Goal: Communication & Community: Answer question/provide support

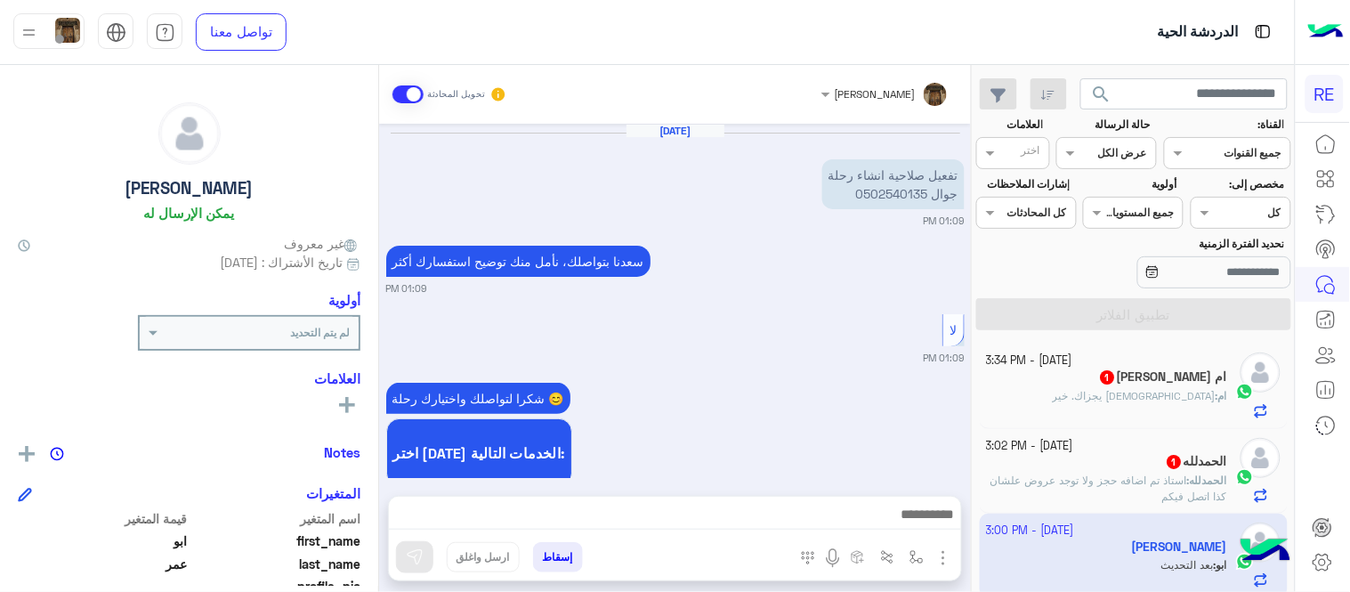
scroll to position [365, 0]
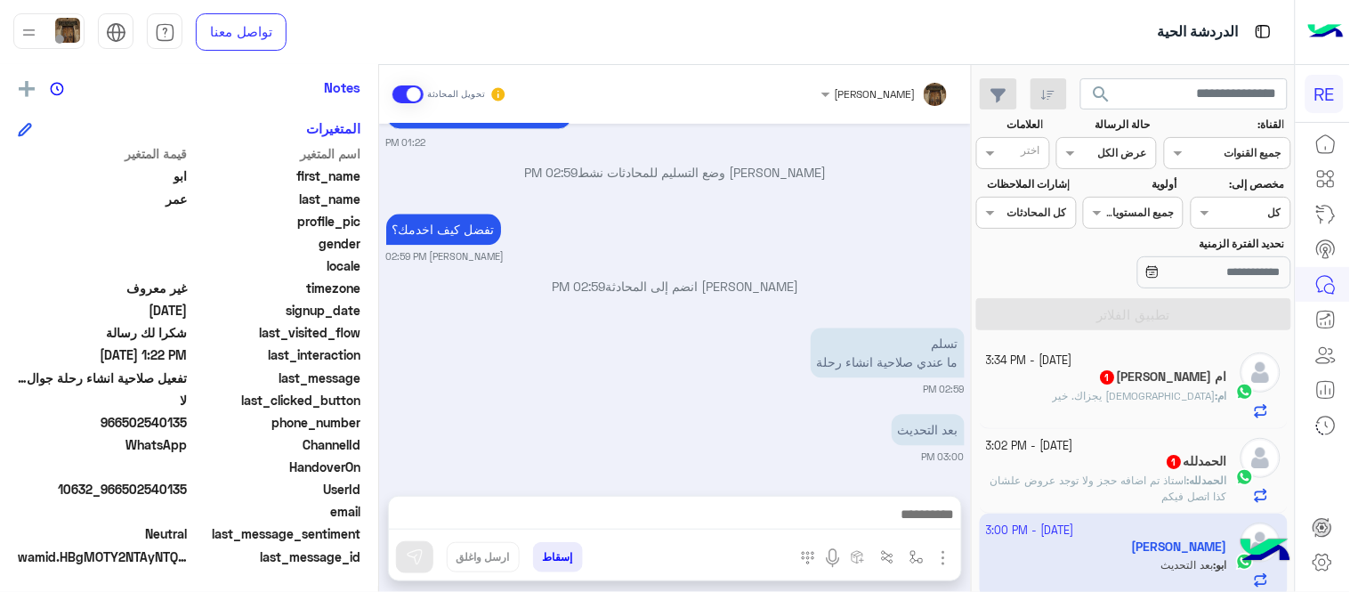
click at [1064, 476] on span "استاذ تم اضافه حجز ولا توجد عروض علشان كذا اتصل فيكم" at bounding box center [1108, 487] width 237 height 29
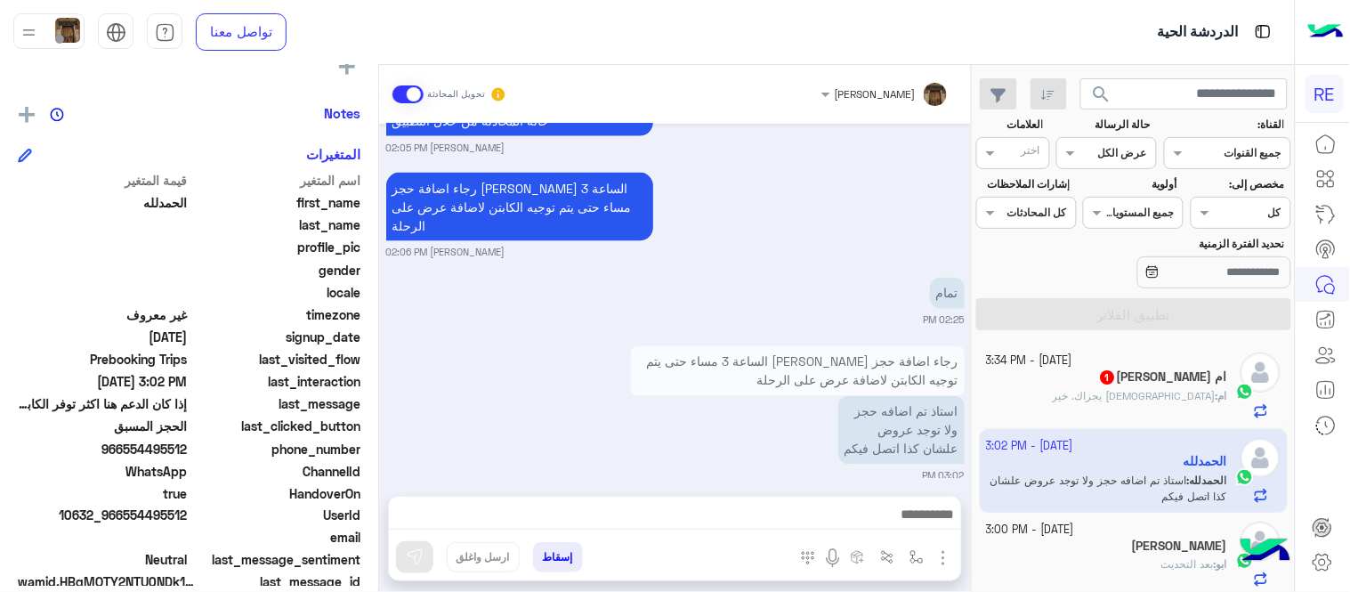
scroll to position [365, 0]
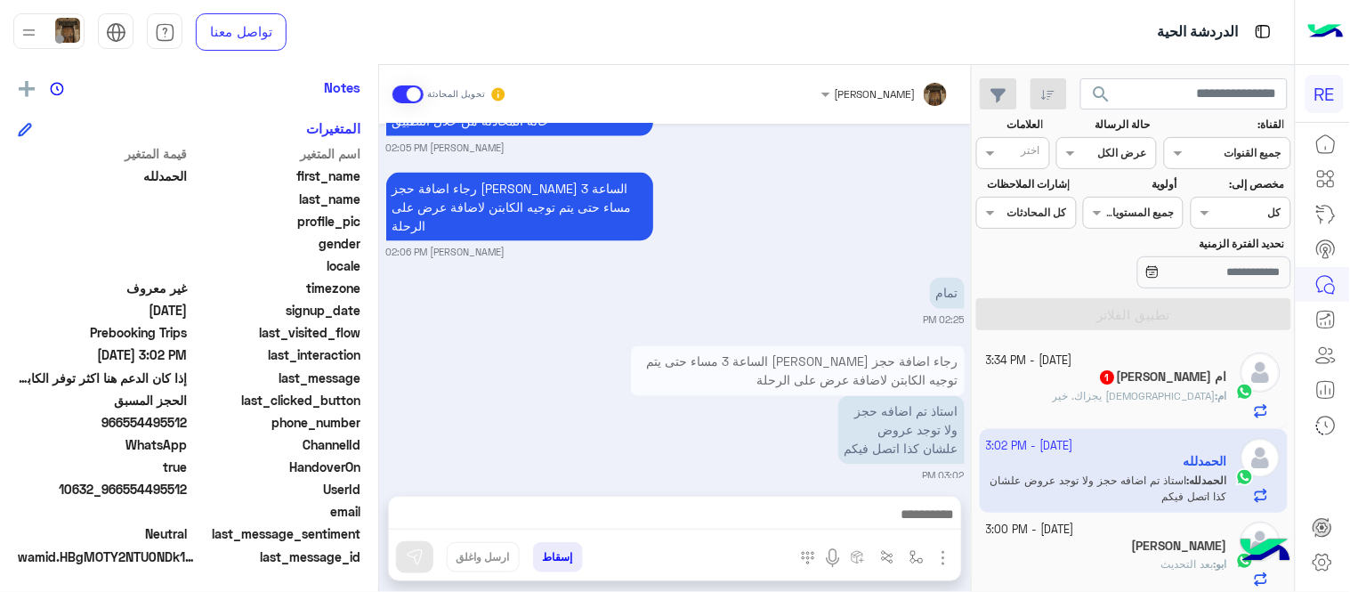
click at [860, 501] on div at bounding box center [675, 518] width 572 height 44
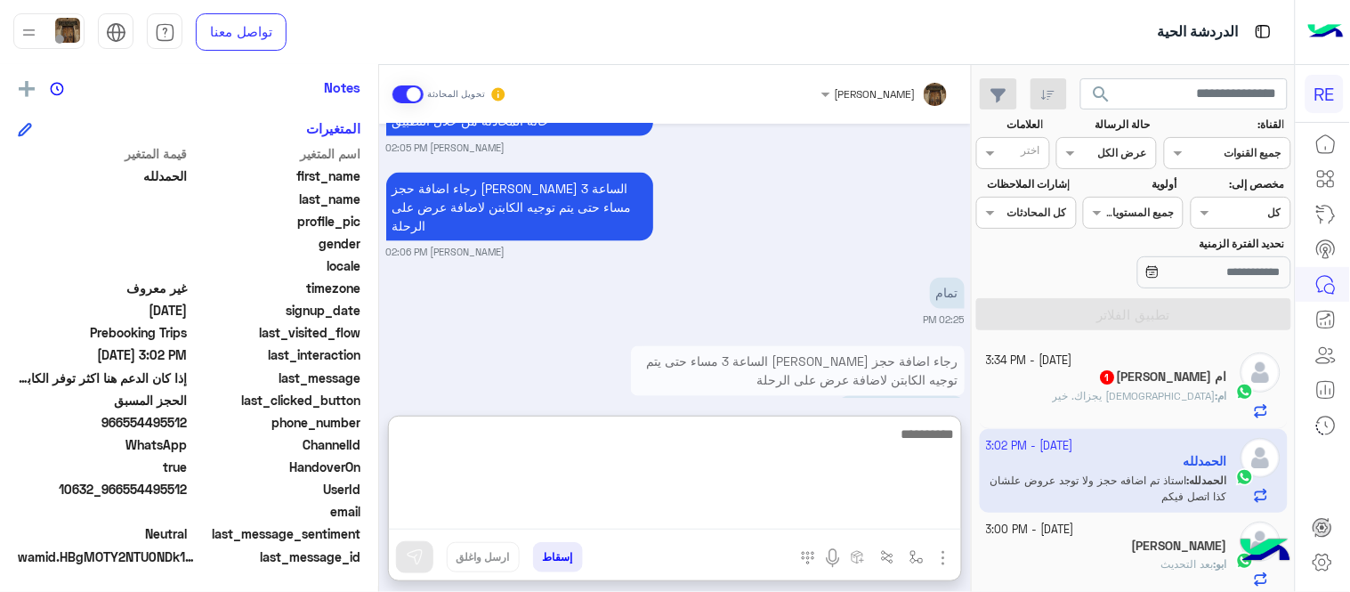
click at [864, 507] on textarea at bounding box center [675, 476] width 572 height 107
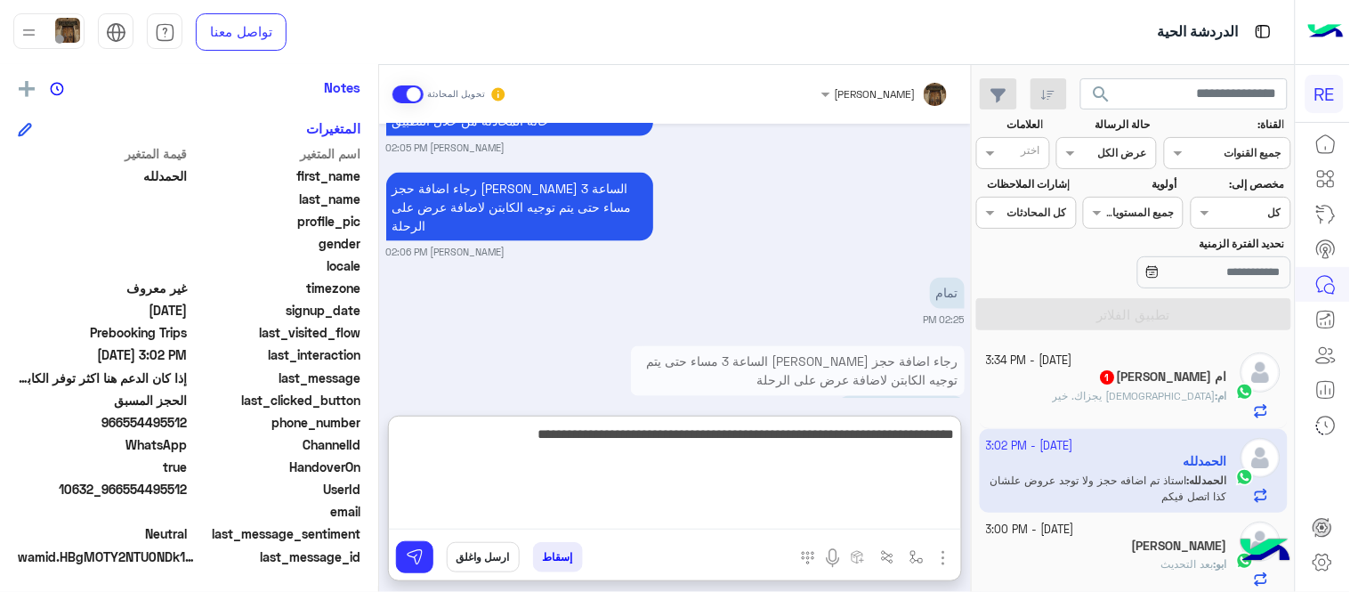
type textarea "**********"
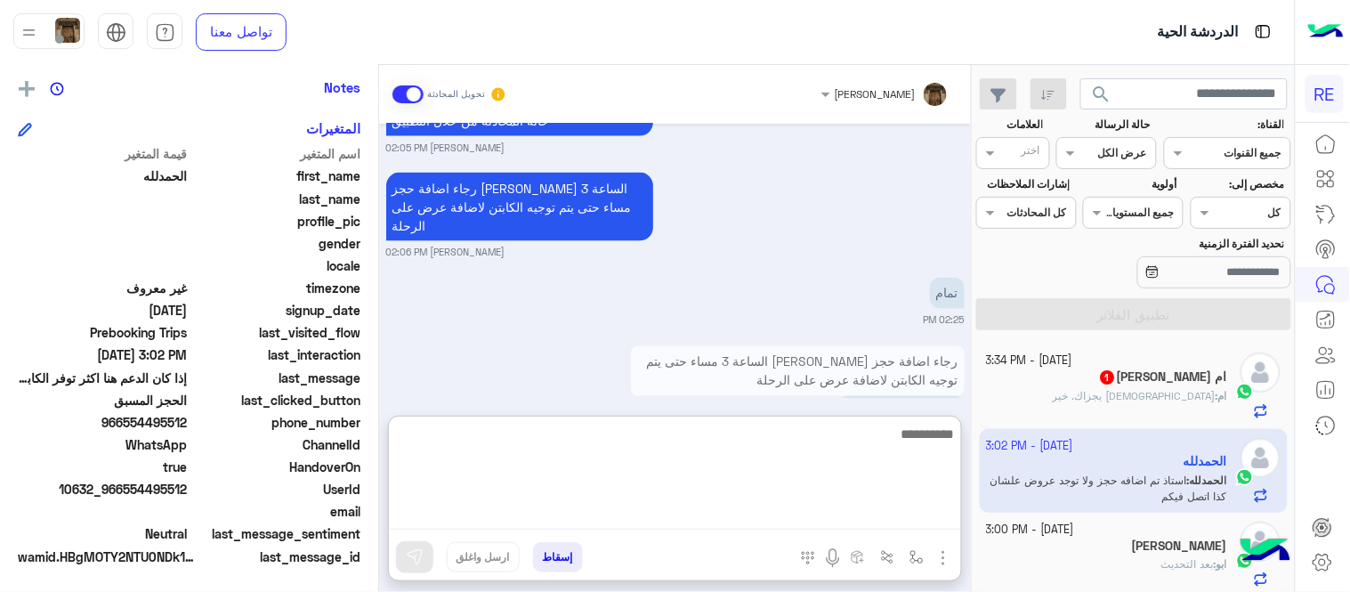
scroll to position [920, 0]
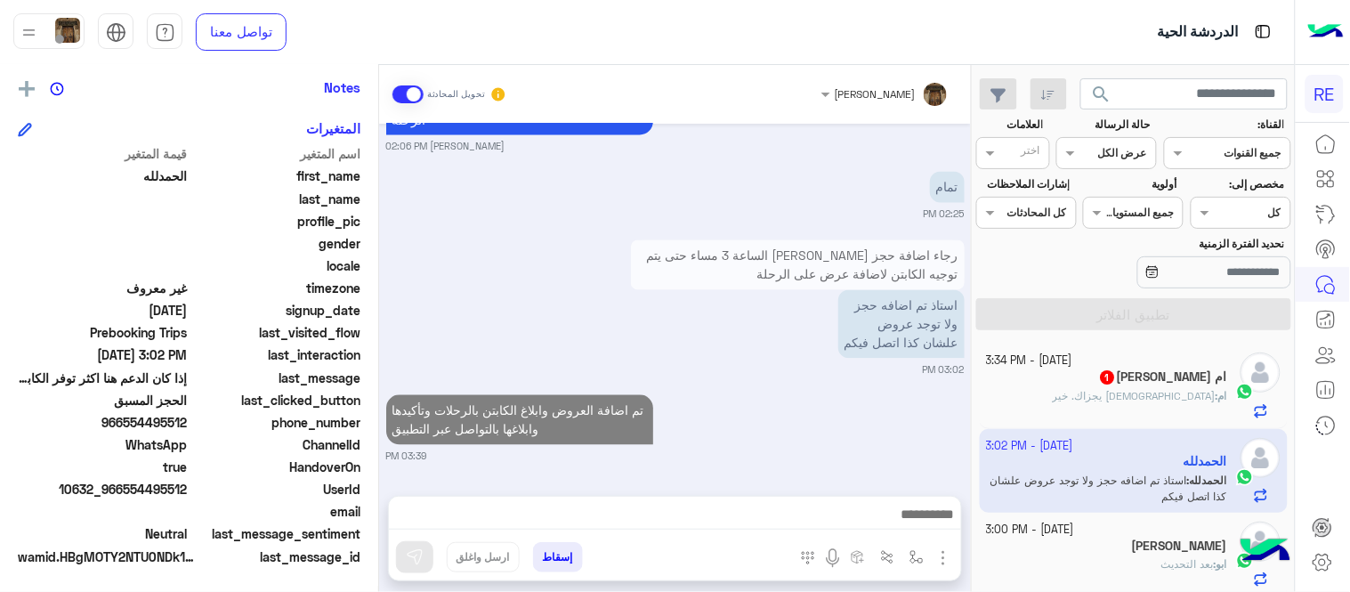
click at [833, 344] on div "[DATE] 0554495512 01:01 PM يمكنك تحميل التطبيق والتسجيل عبر الرابط 📲 [URL][DOMA…" at bounding box center [675, 301] width 592 height 354
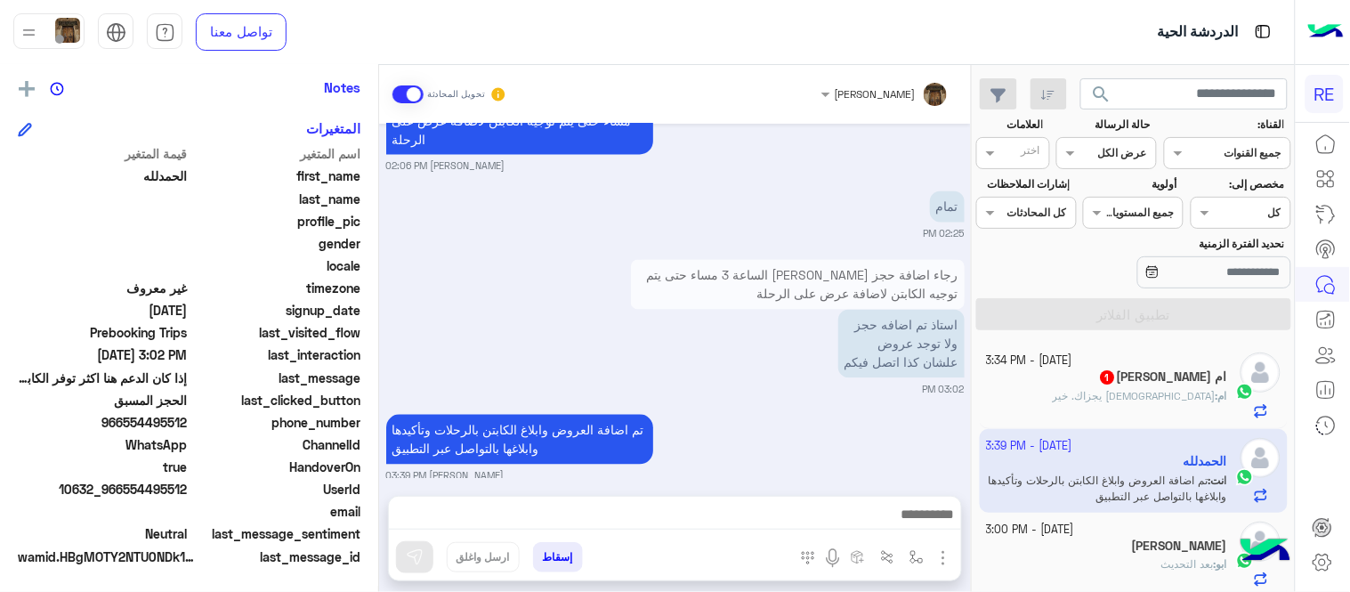
click at [1148, 379] on div "ام [PERSON_NAME] 1" at bounding box center [1107, 378] width 241 height 19
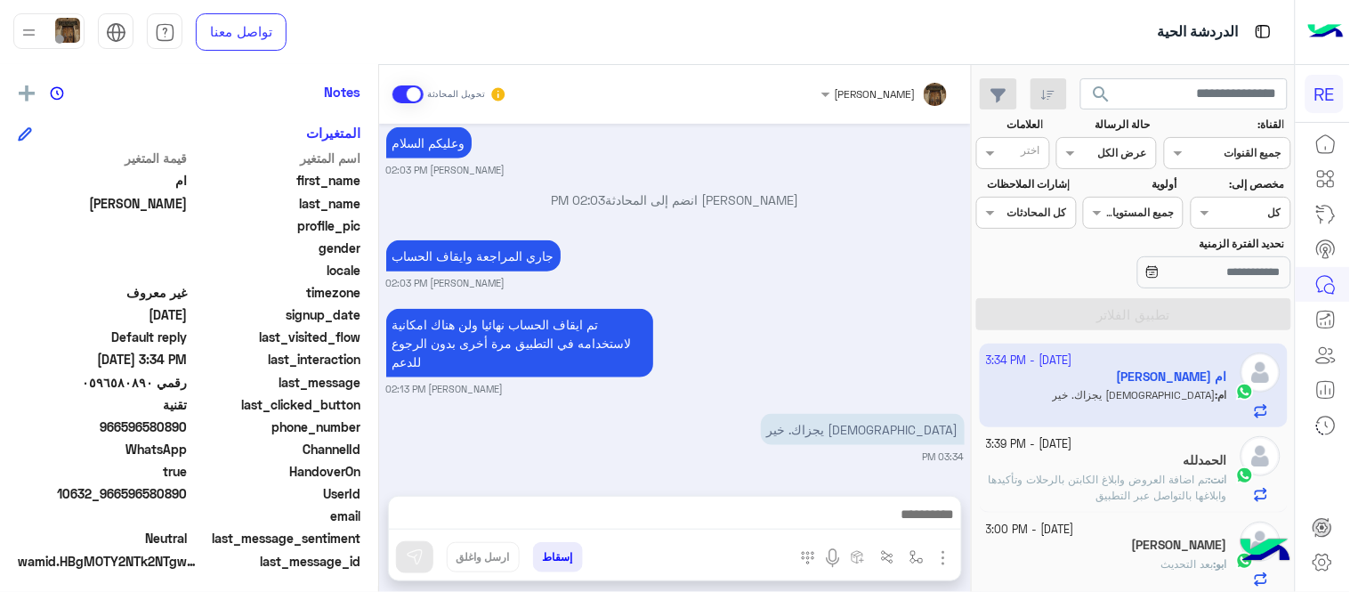
scroll to position [365, 0]
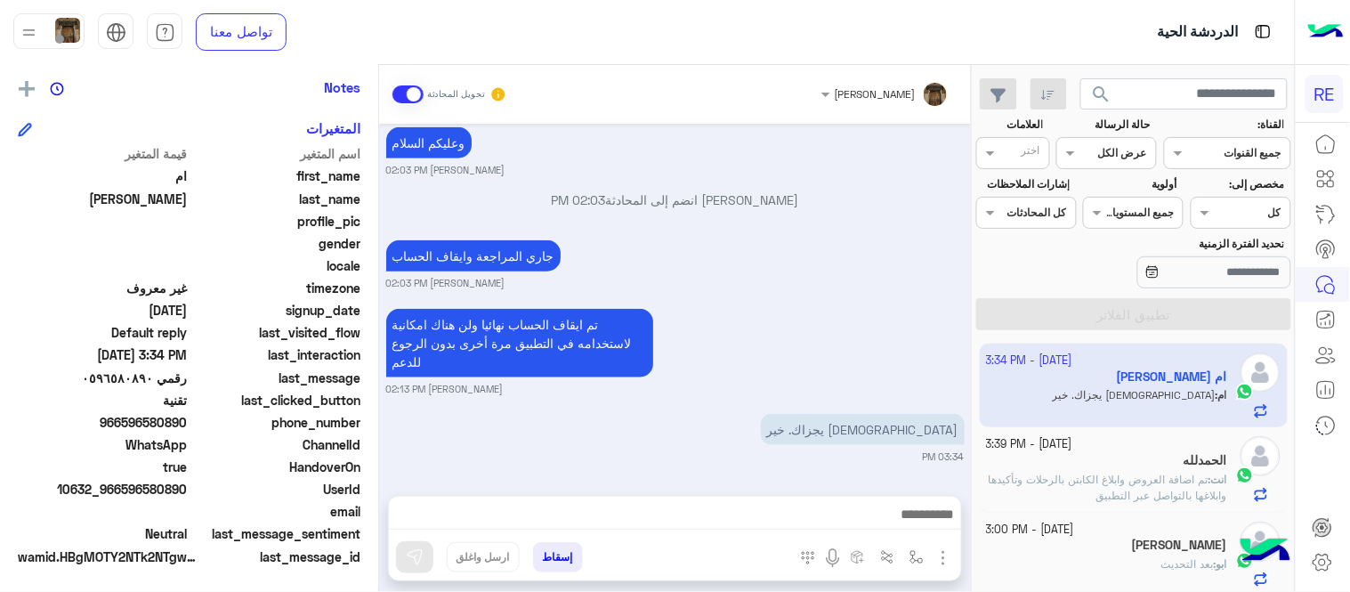
click at [1093, 486] on span "تم اضافة العروض وابلاغ الكابتن بالرحلات وتأكيدها وابلاغها بالتواصل عبر التطبيق" at bounding box center [1107, 486] width 238 height 29
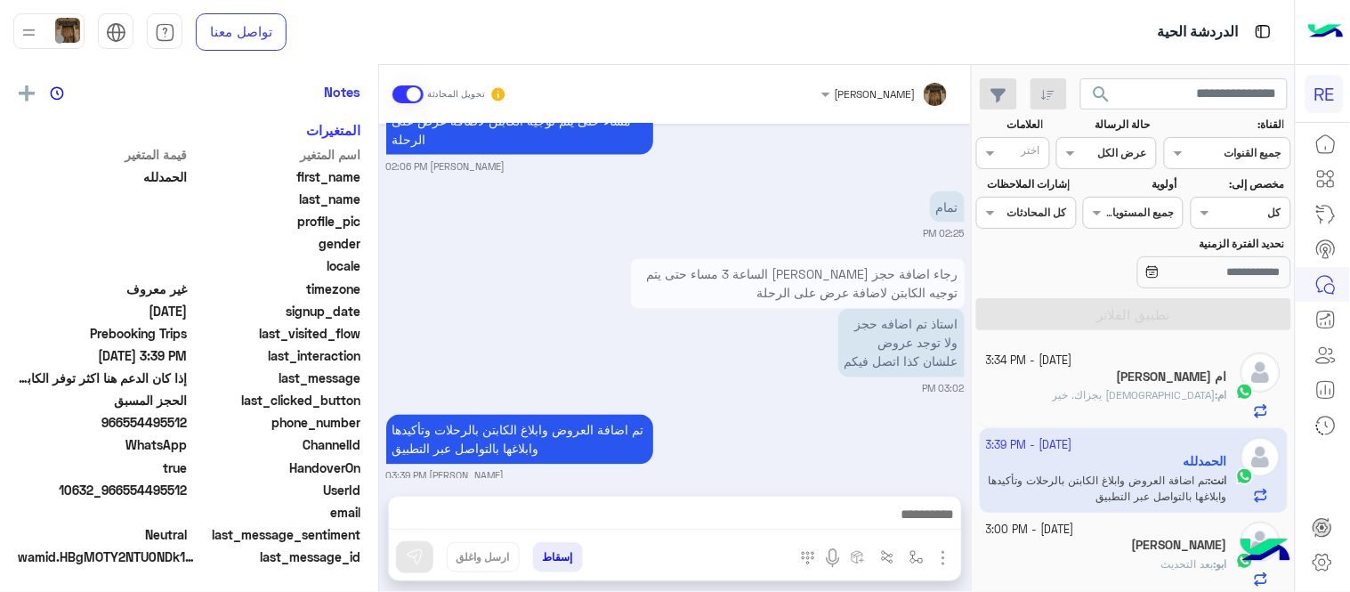
scroll to position [365, 0]
click at [571, 496] on div at bounding box center [675, 518] width 572 height 44
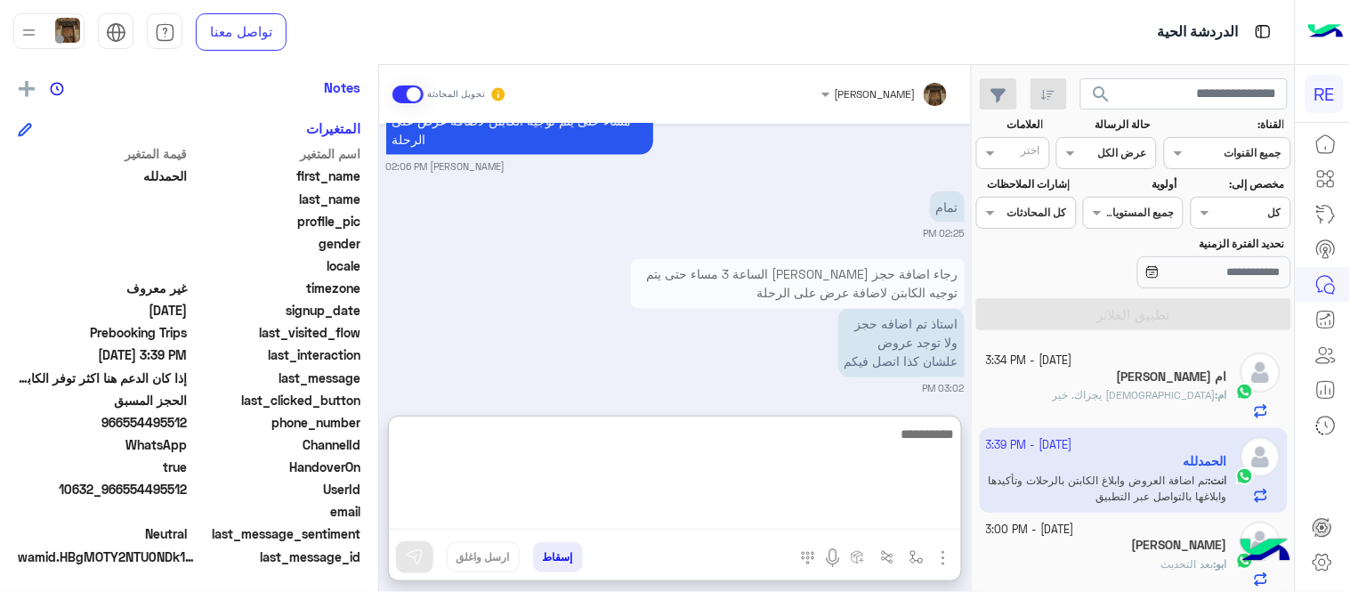
click at [588, 504] on textarea at bounding box center [675, 476] width 572 height 107
type textarea "*******"
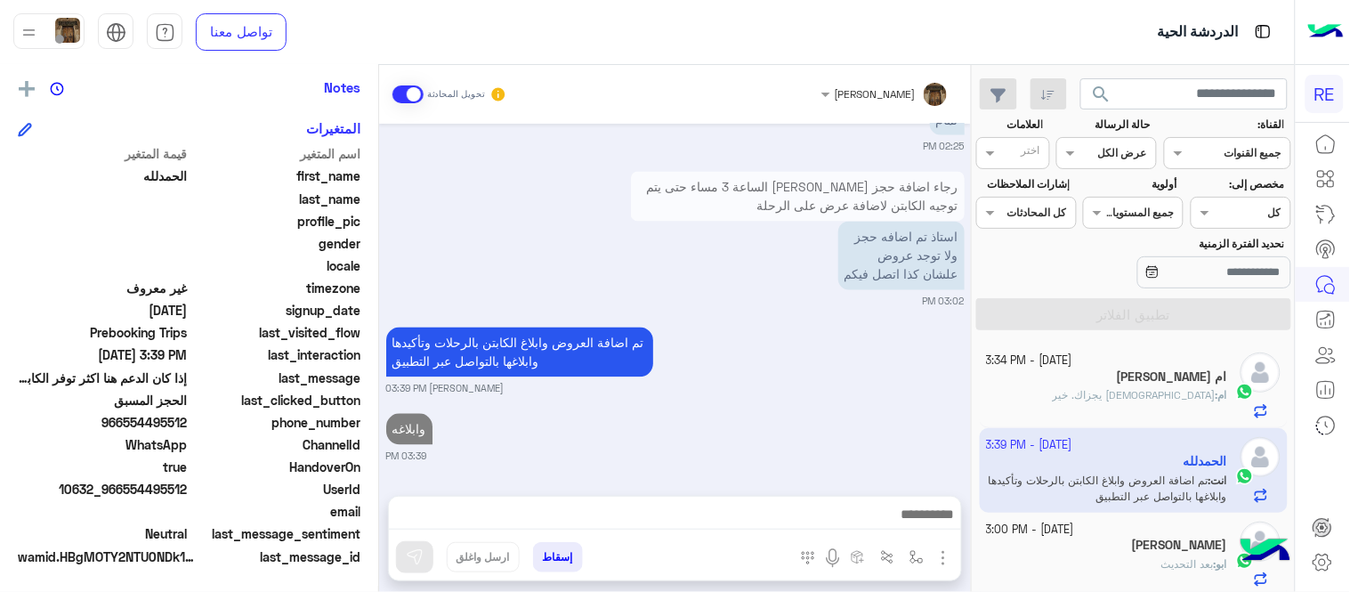
scroll to position [840, 0]
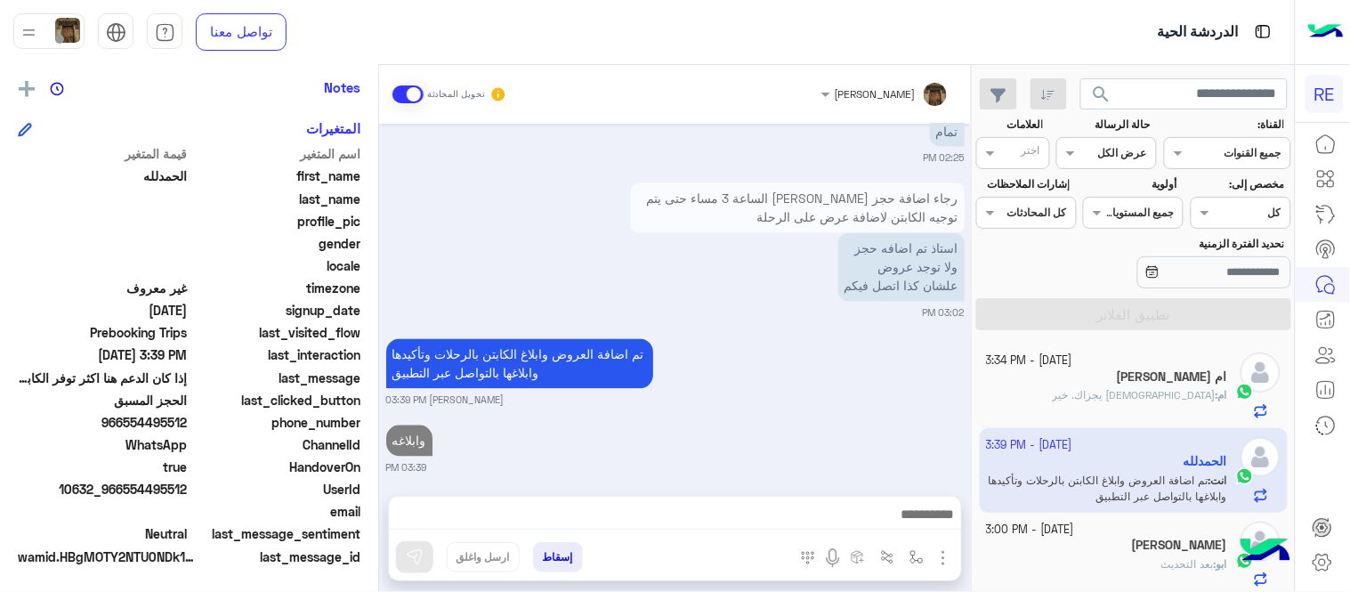
click at [733, 365] on div "[DATE] يمكنك تحميل التطبيق والتسجيل عبر الرابط 📲 [URL][DOMAIN_NAME] ونسعد بزيار…" at bounding box center [675, 301] width 592 height 354
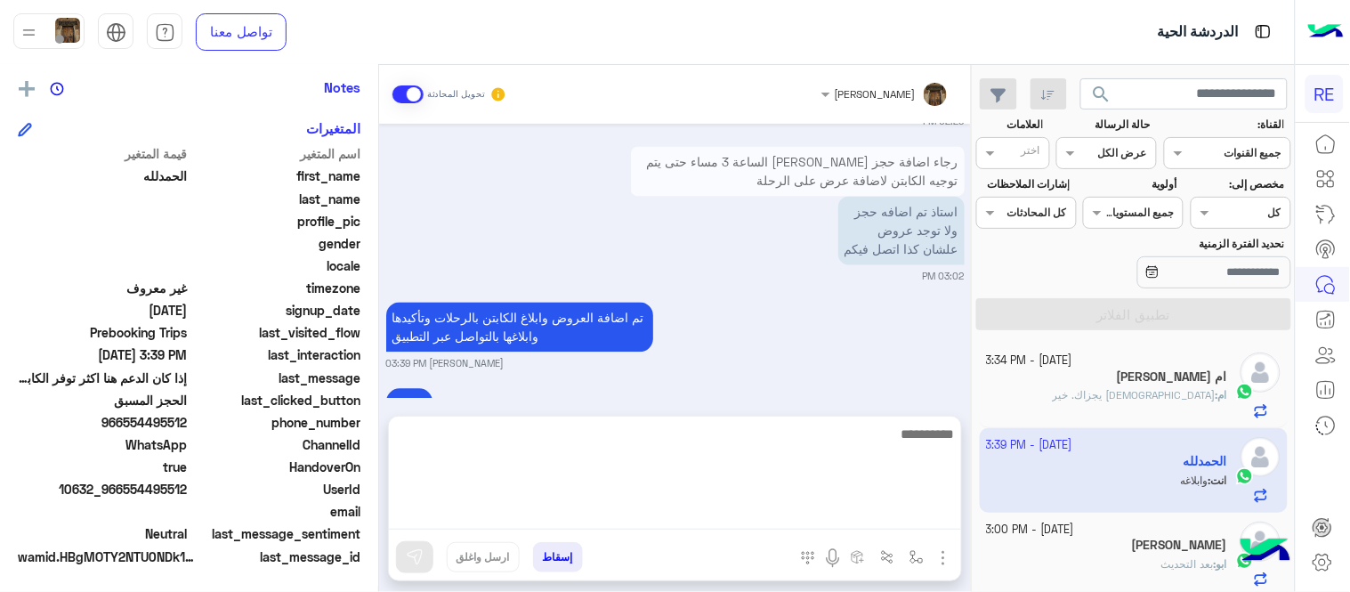
click at [715, 512] on textarea at bounding box center [675, 476] width 572 height 107
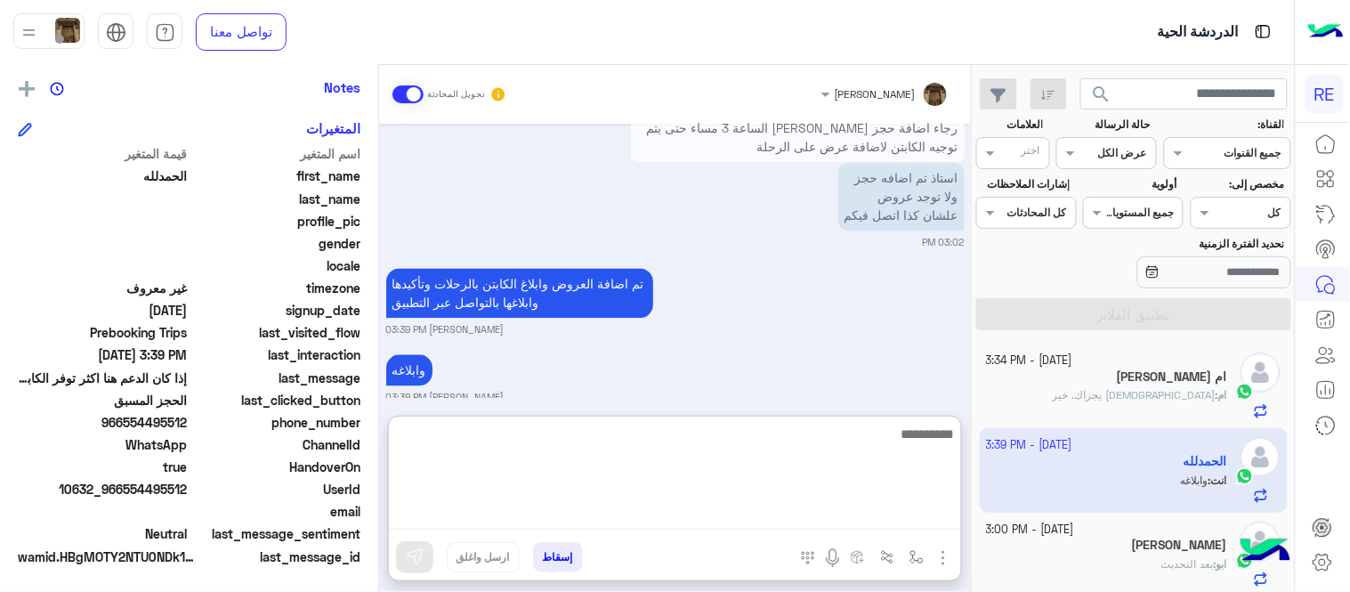
scroll to position [920, 0]
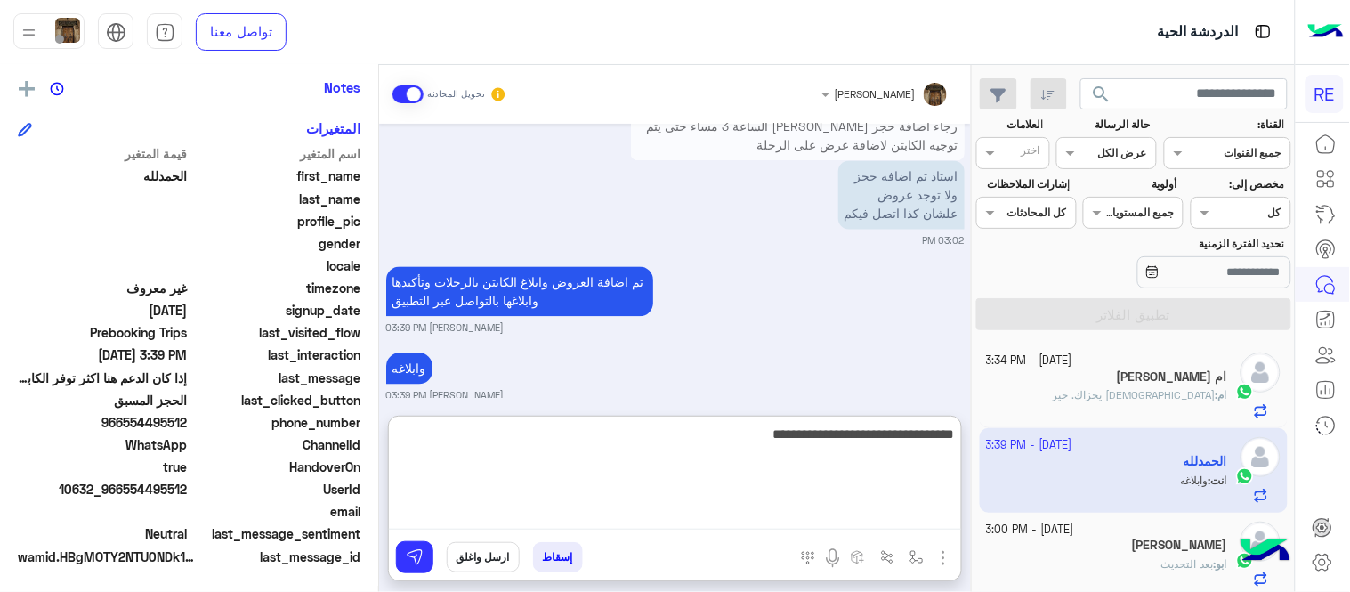
type textarea "**********"
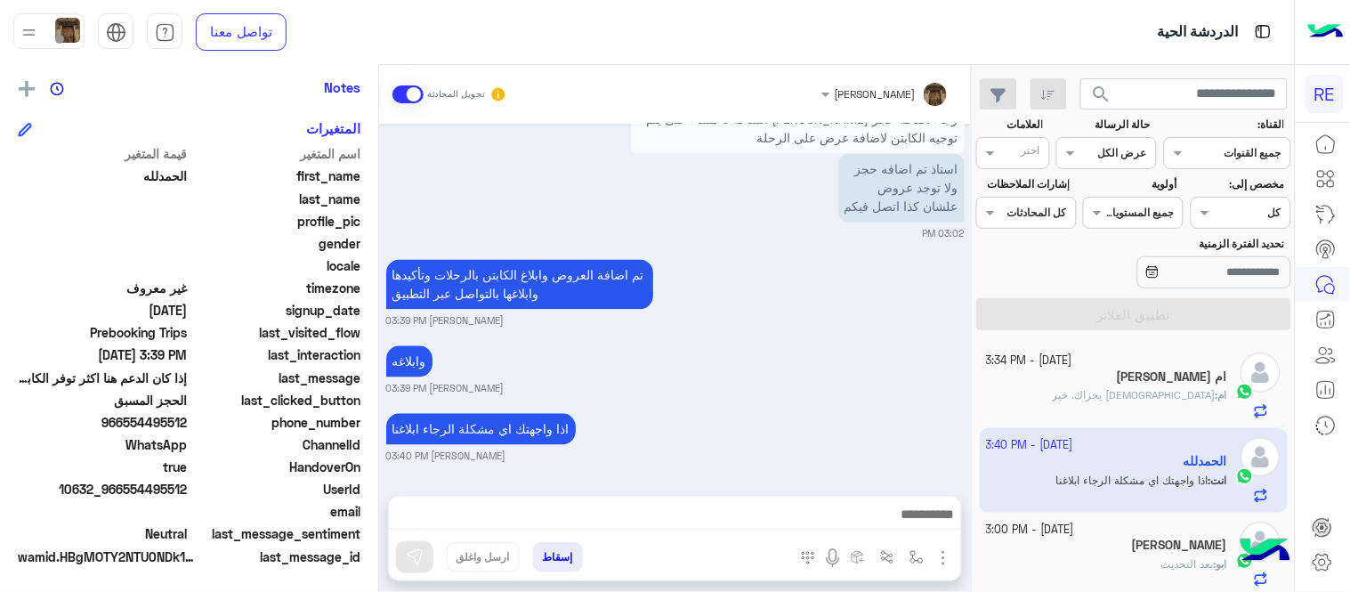
scroll to position [908, 0]
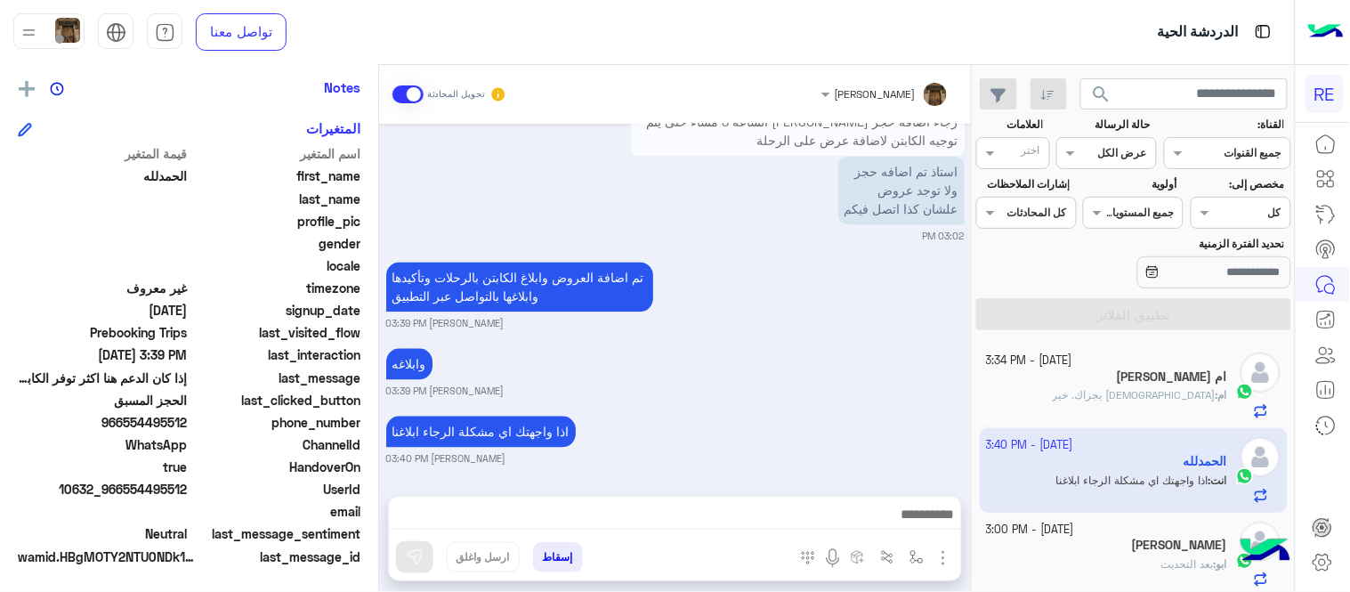
click at [813, 310] on div "[DATE] يمكنك تحميل التطبيق والتسجيل عبر الرابط 📲 [URL][DOMAIN_NAME] ونسعد بزيار…" at bounding box center [675, 301] width 592 height 354
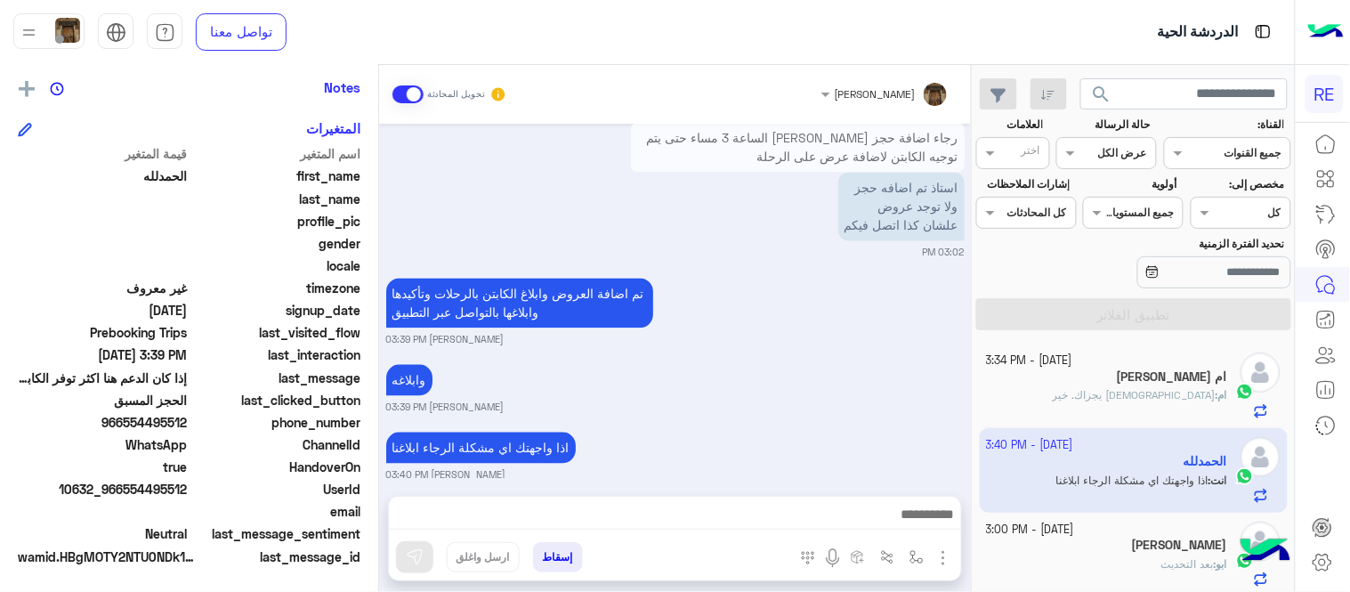
click at [810, 303] on div "تم اضافة العروض وابلاغ الكابتن بالرحلات وتأكيدها وابلاغها بالتواصل عبر التطبيق …" at bounding box center [675, 310] width 578 height 73
click at [833, 428] on div "اذا واجهتك اي مشكلة الرجاء ابلاغنا [PERSON_NAME] 03:40 PM" at bounding box center [675, 455] width 578 height 54
click at [857, 379] on div "وابلاغه [PERSON_NAME] 03:39 PM" at bounding box center [675, 387] width 578 height 54
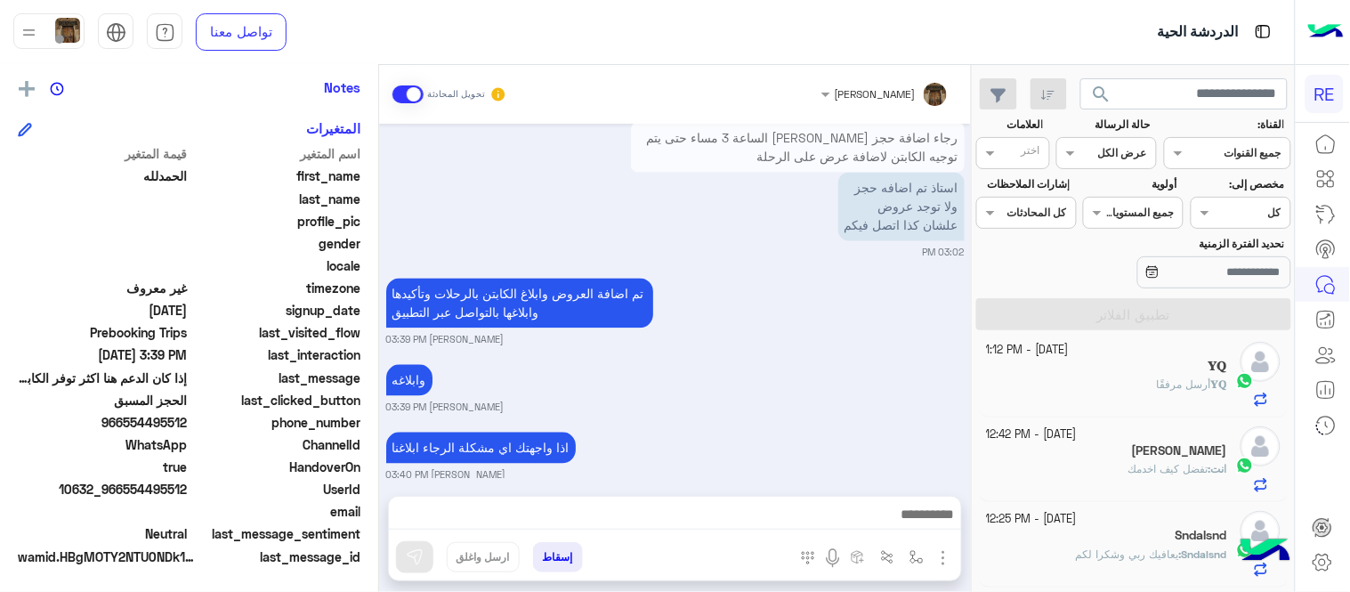
scroll to position [271, 0]
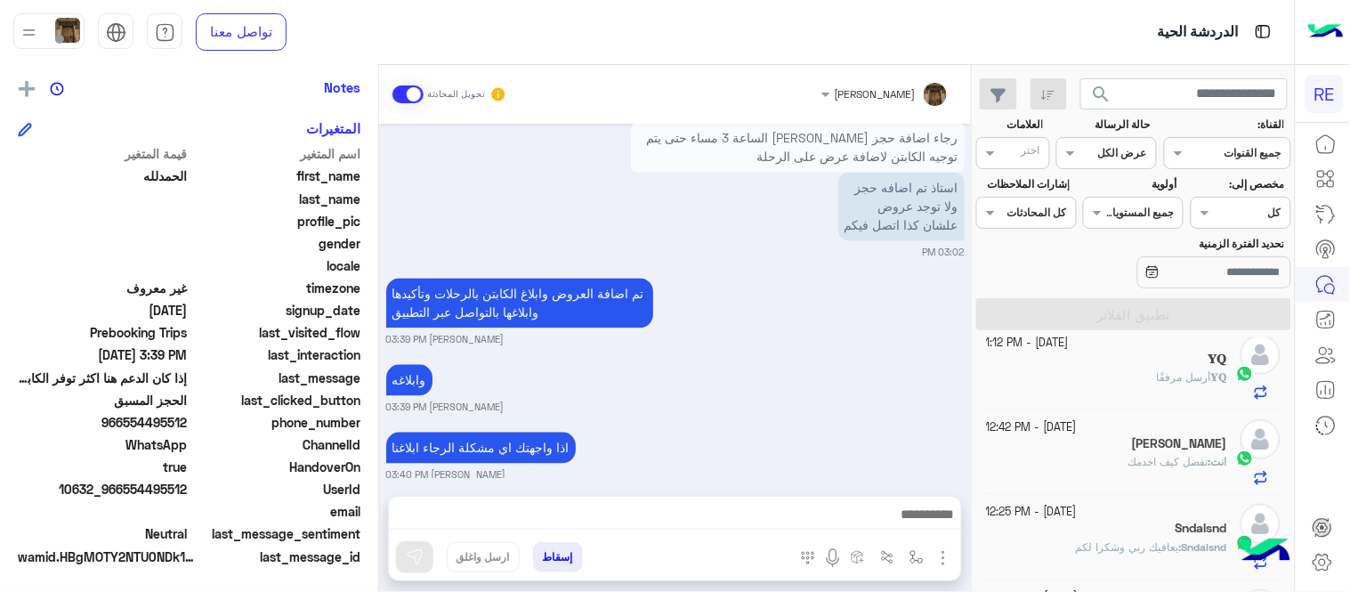
drag, startPoint x: 980, startPoint y: 404, endPoint x: 975, endPoint y: 392, distance: 12.7
click at [975, 392] on div "[DATE] - 3:34 PM ام [PERSON_NAME] : الله يجزاك. خير [DATE] - 3:40 PM الحمدلله ا…" at bounding box center [1133, 468] width 322 height 262
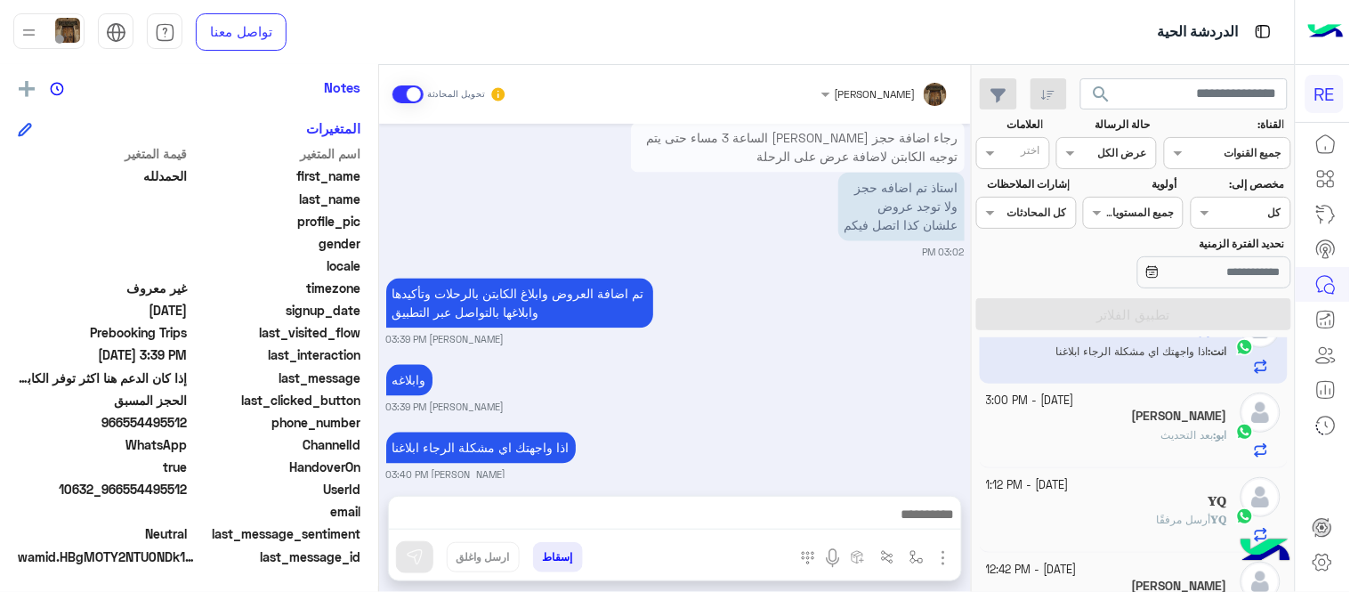
scroll to position [136, 0]
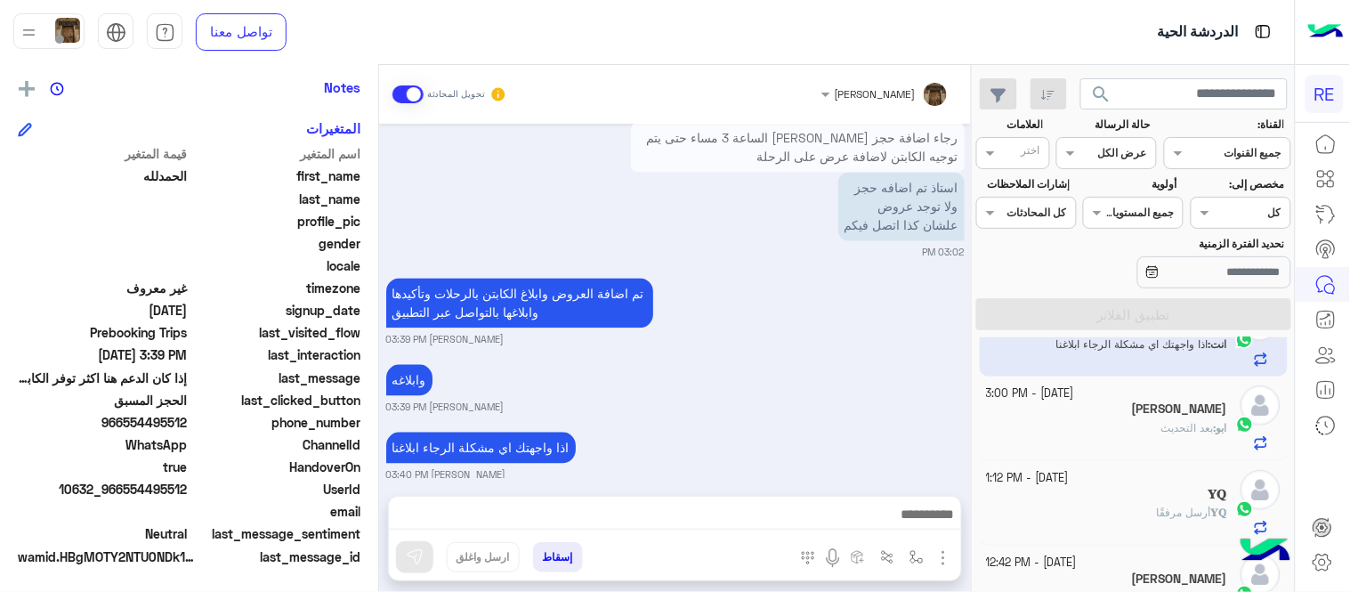
click at [907, 400] on small "[PERSON_NAME] 03:39 PM" at bounding box center [675, 407] width 578 height 14
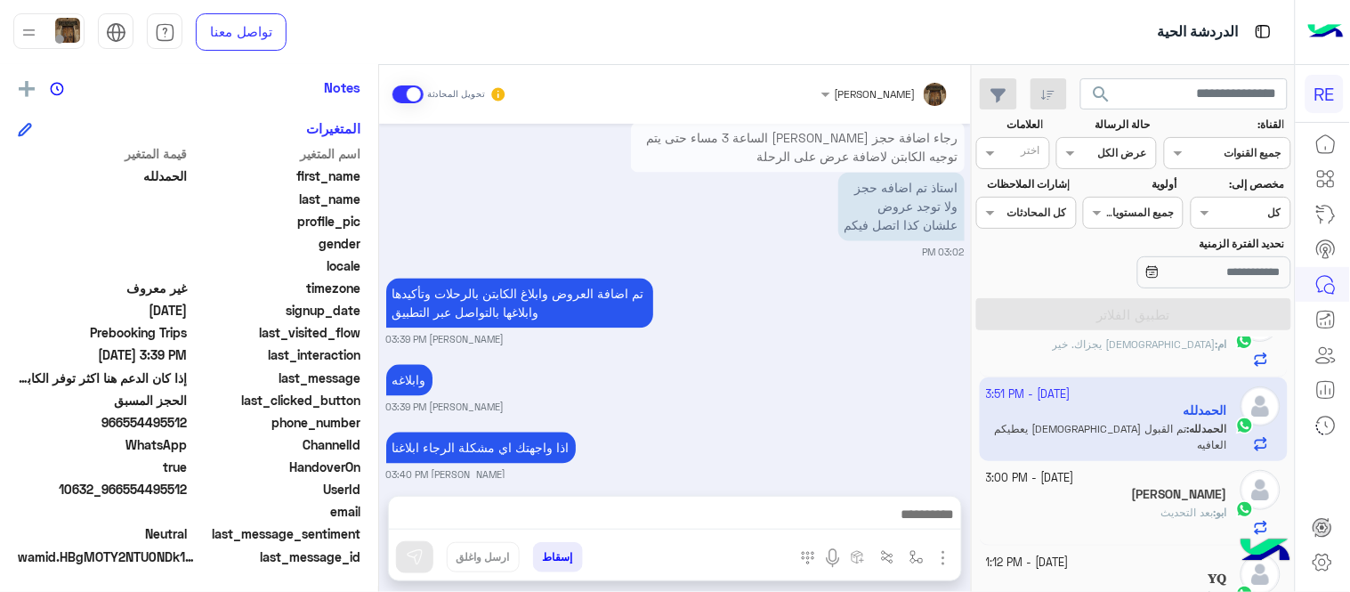
scroll to position [995, 0]
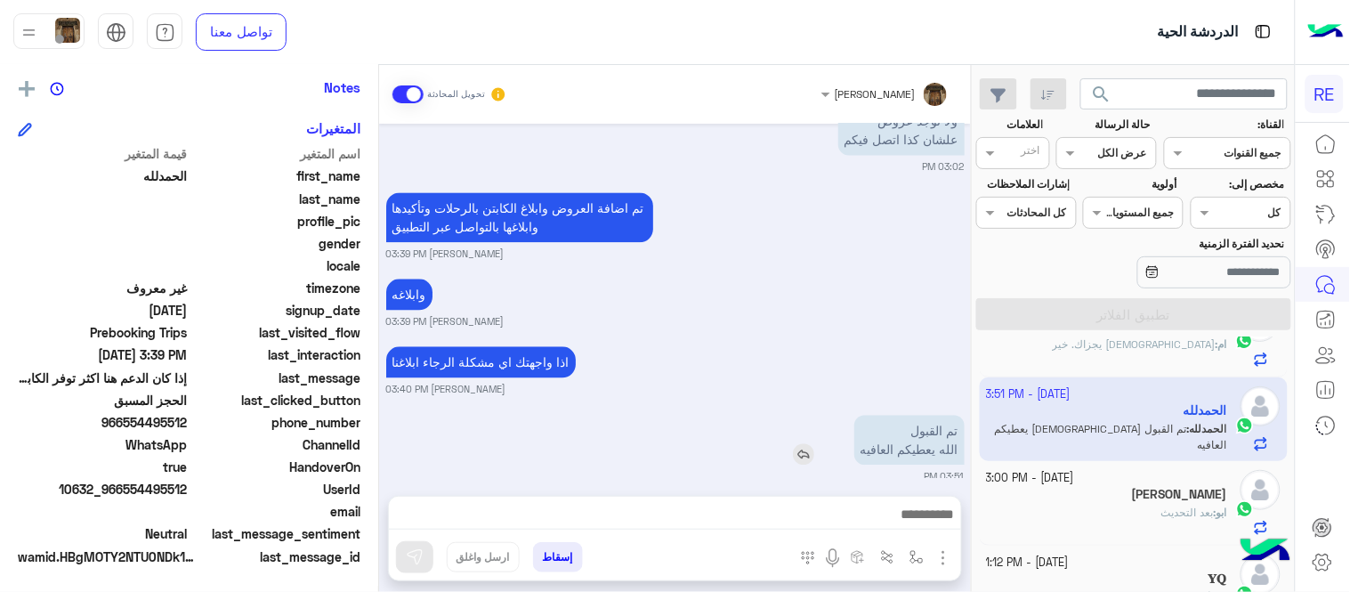
click at [760, 415] on div "تم القبول [DEMOGRAPHIC_DATA] يعطيكم العافيه" at bounding box center [859, 440] width 212 height 50
click at [750, 314] on small "[PERSON_NAME] 03:39 PM" at bounding box center [675, 321] width 578 height 14
